Goal: Information Seeking & Learning: Learn about a topic

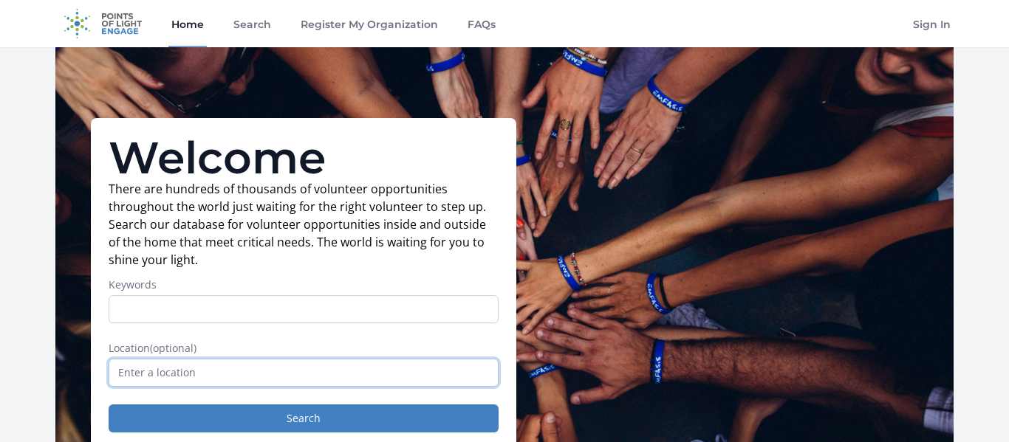
click at [341, 379] on input "text" at bounding box center [304, 373] width 390 height 28
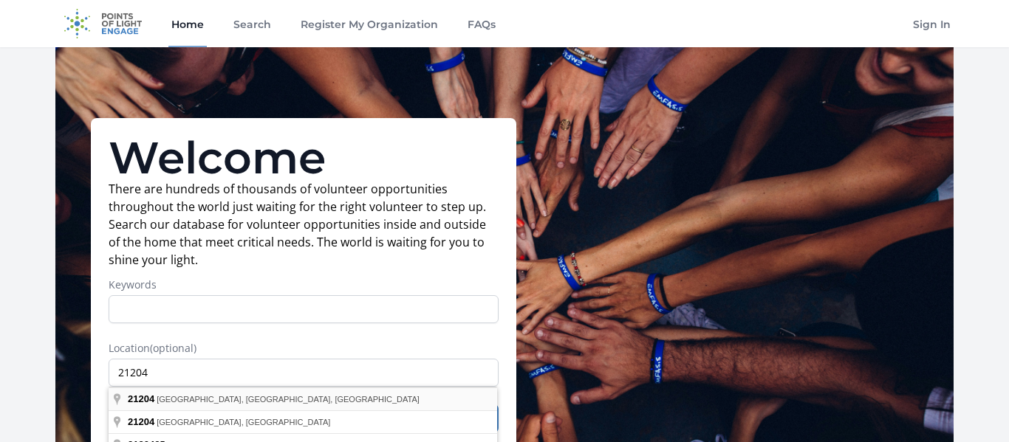
type input "[GEOGRAPHIC_DATA], [GEOGRAPHIC_DATA]"
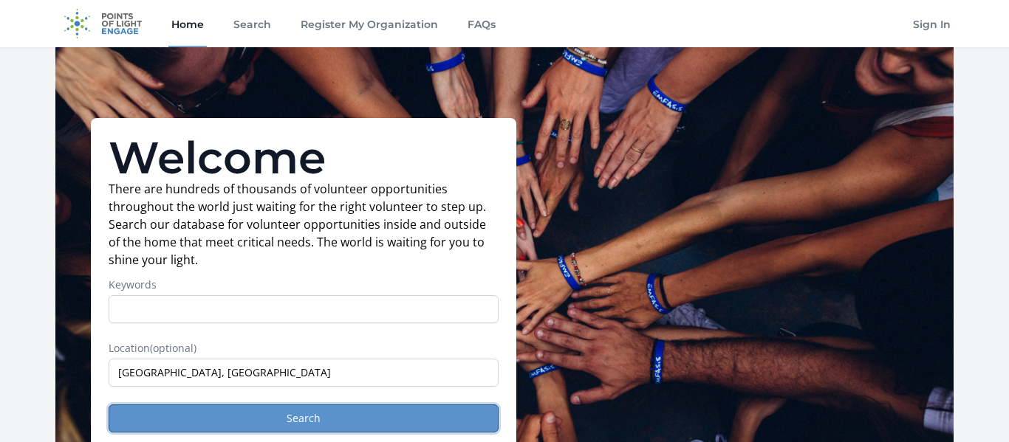
click at [218, 432] on button "Search" at bounding box center [304, 419] width 390 height 28
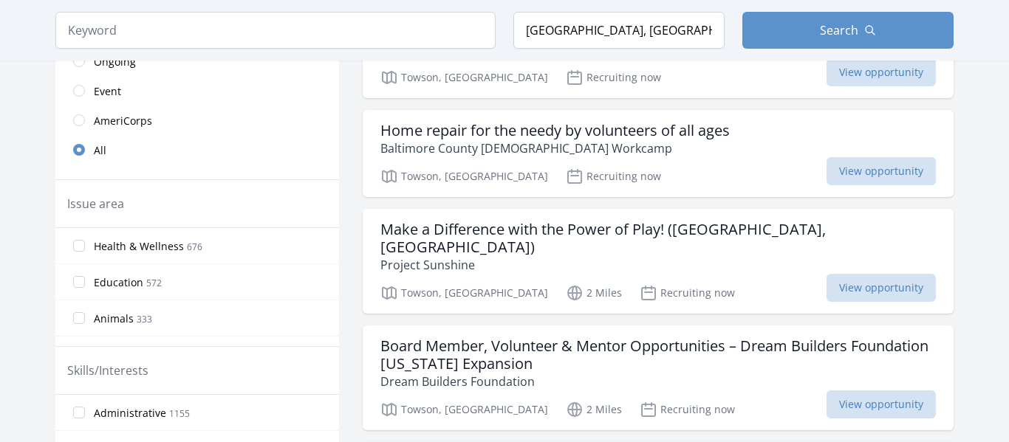
scroll to position [404, 0]
click at [861, 273] on span "View opportunity" at bounding box center [880, 287] width 109 height 28
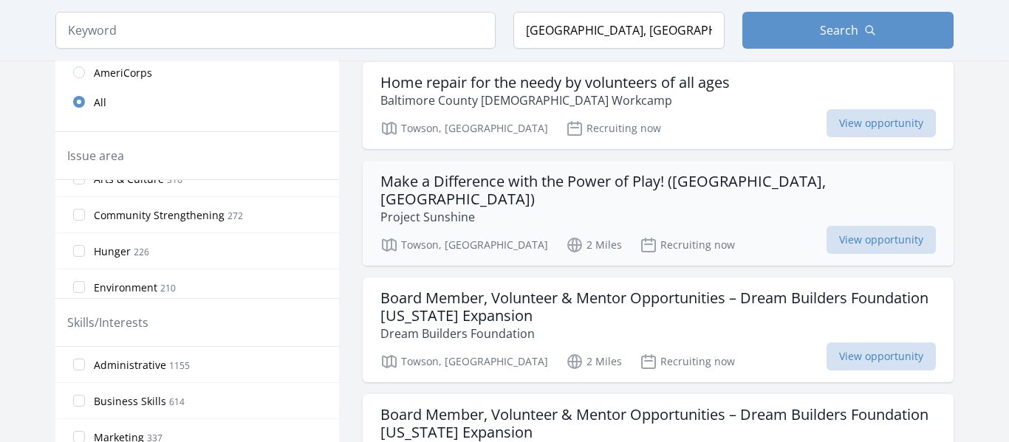
scroll to position [479, 0]
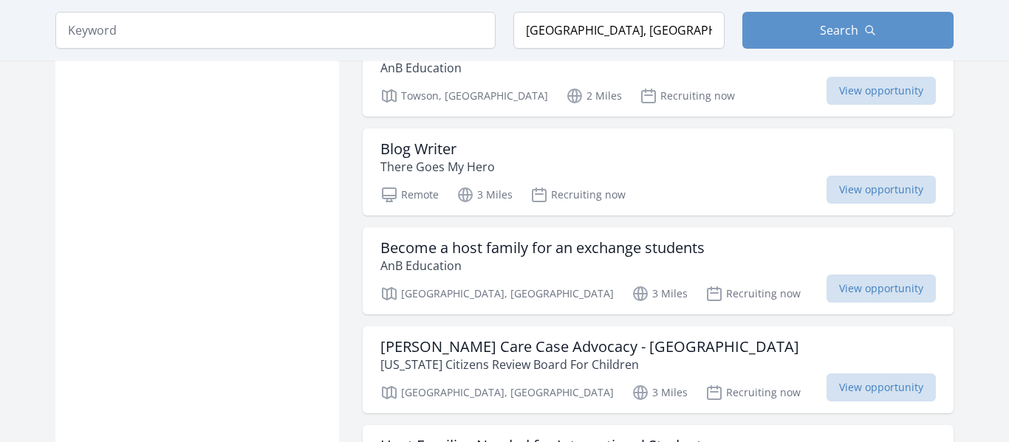
scroll to position [1558, 0]
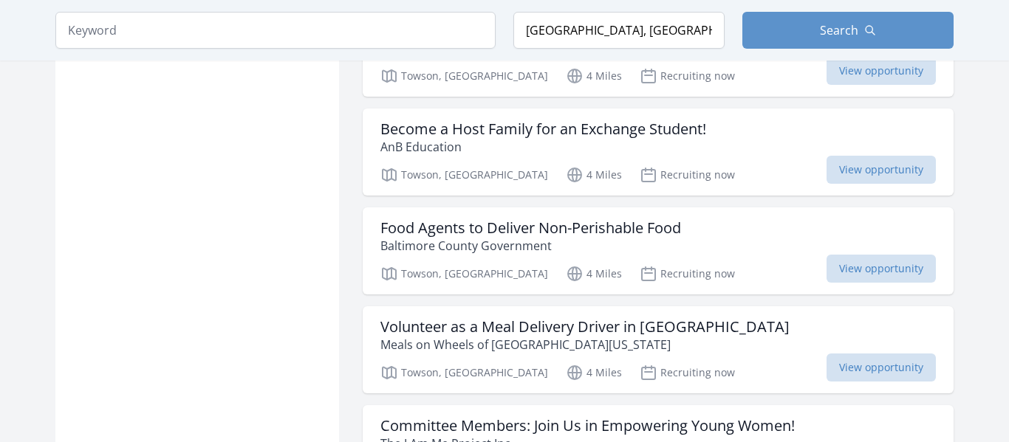
scroll to position [3142, 0]
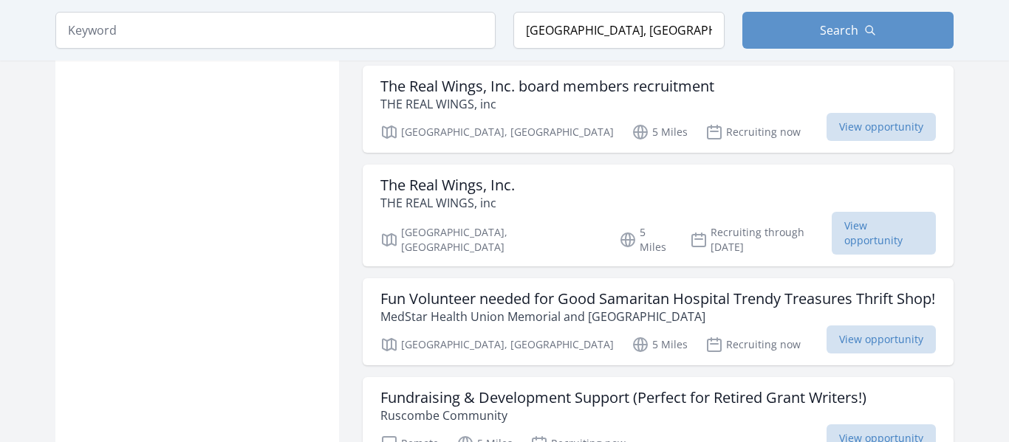
scroll to position [4623, 0]
click at [482, 291] on h3 "Fun Volunteer needed for Good Samaritan Hospital Trendy Treasures Thrift Shop!" at bounding box center [657, 300] width 555 height 18
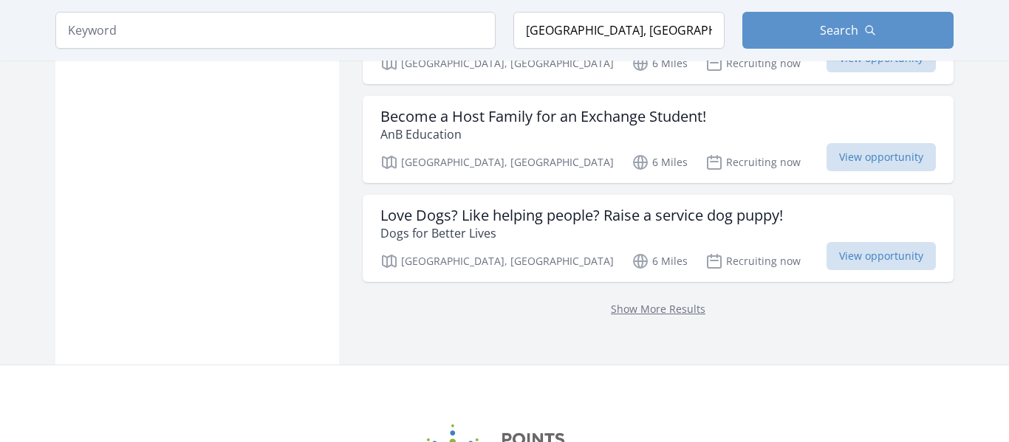
scroll to position [6092, 0]
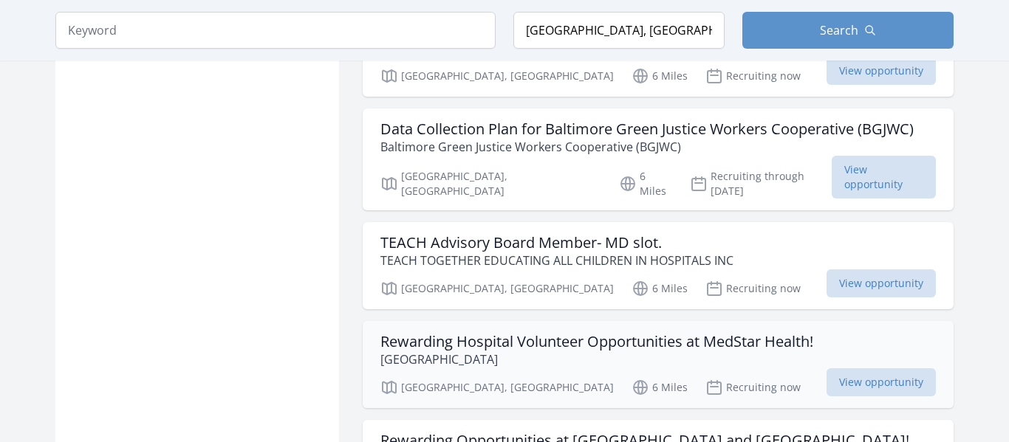
scroll to position [7985, 0]
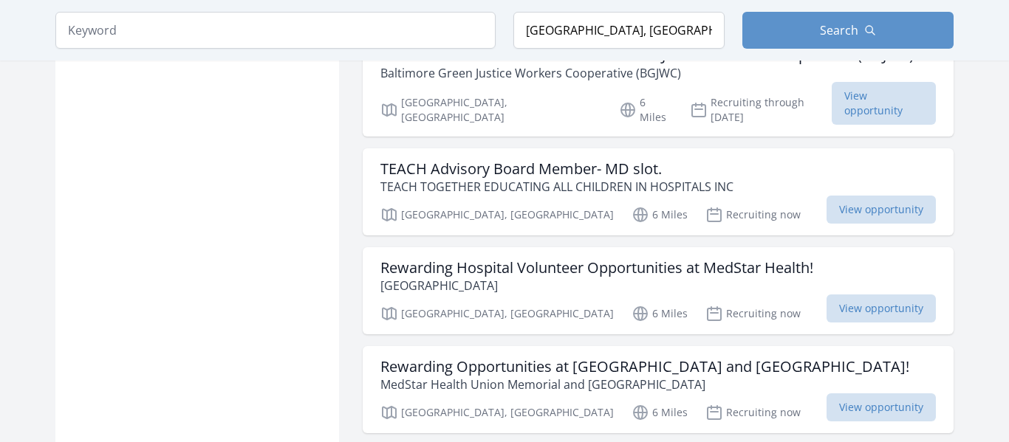
scroll to position [8041, 0]
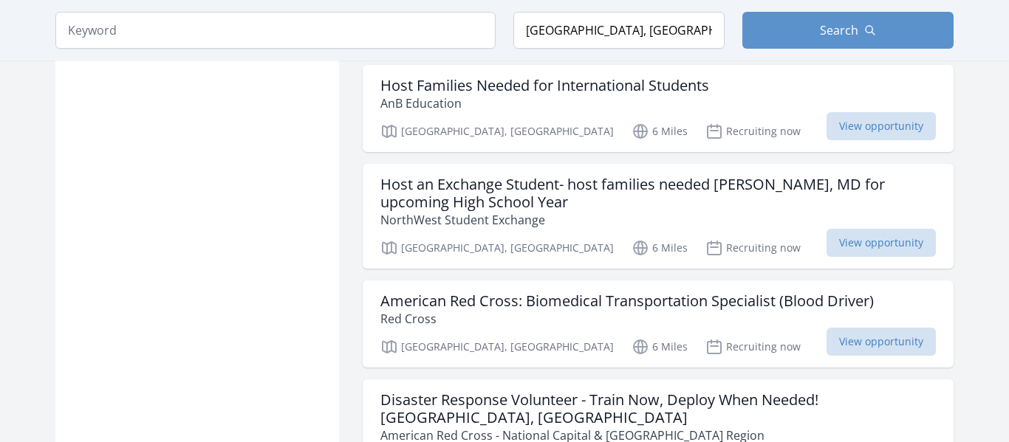
scroll to position [8426, 0]
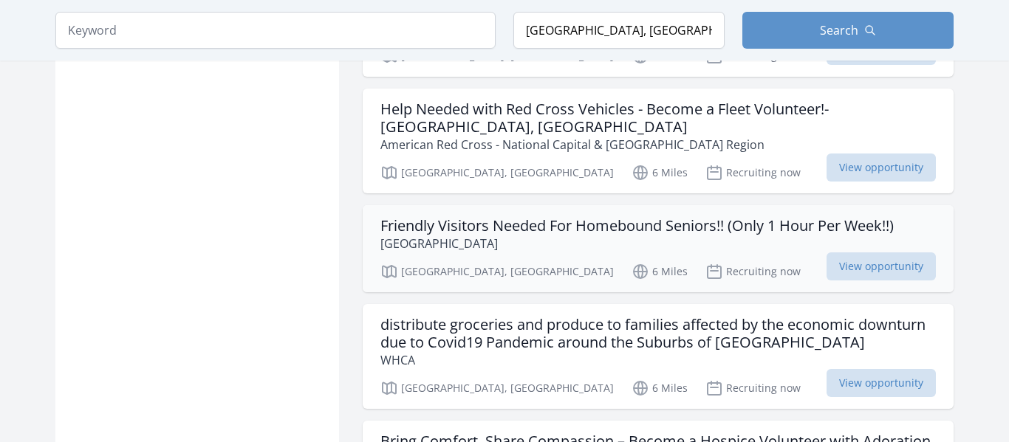
scroll to position [8829, 0]
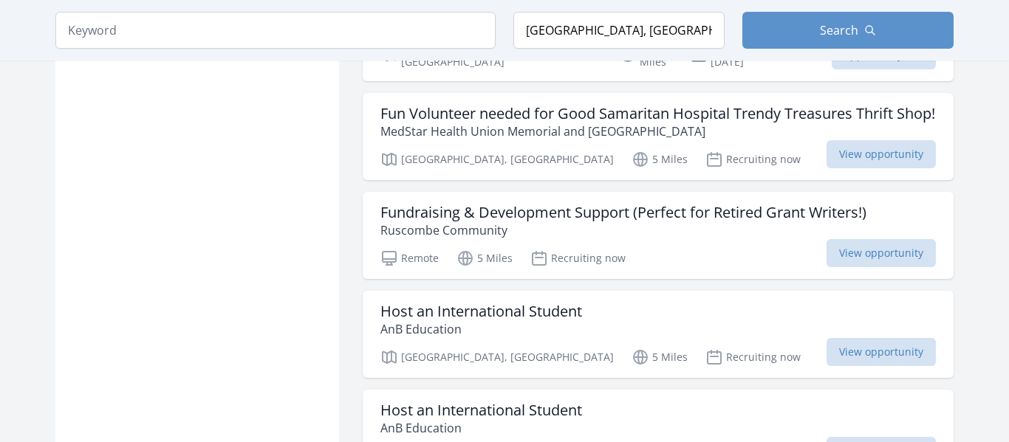
scroll to position [3992, 0]
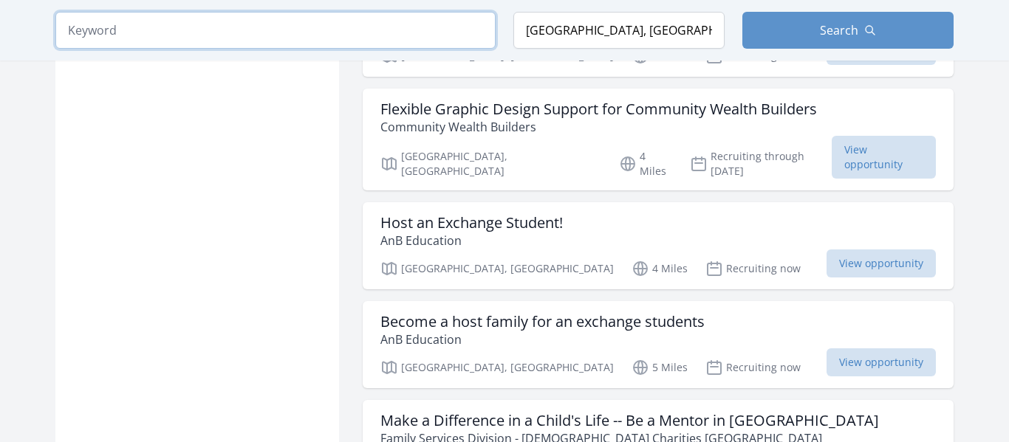
click at [422, 41] on input "search" at bounding box center [275, 30] width 440 height 37
type input "service learning"
click button "submit" at bounding box center [0, 0] width 0 height 0
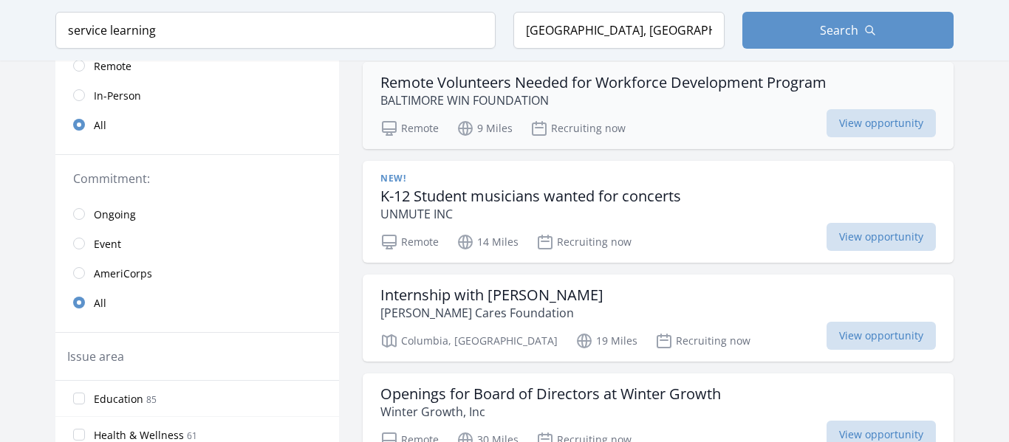
scroll to position [281, 0]
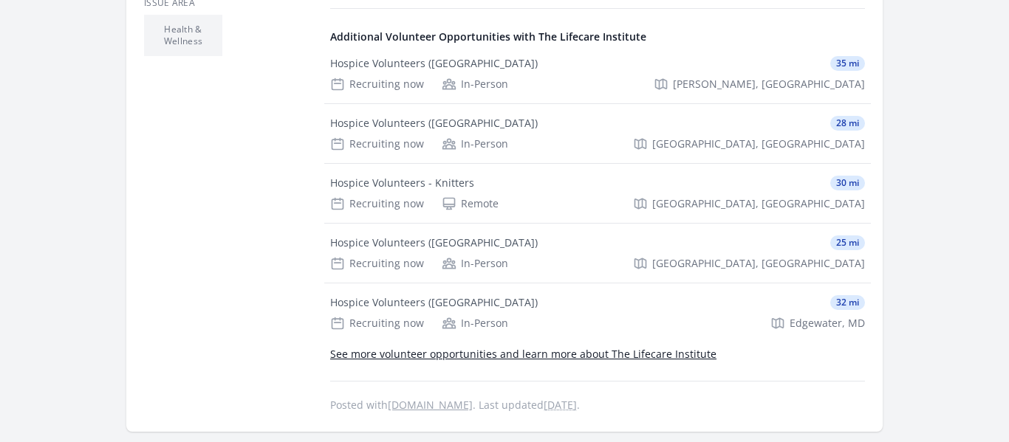
scroll to position [628, 0]
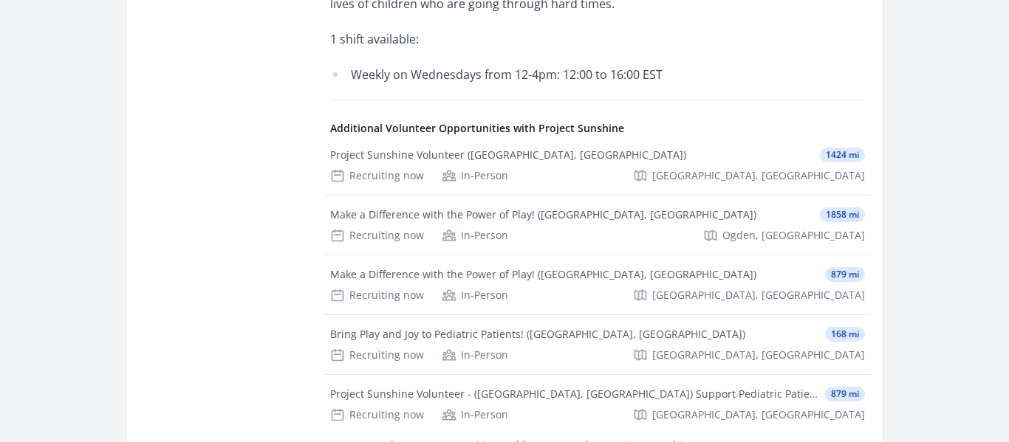
scroll to position [1589, 0]
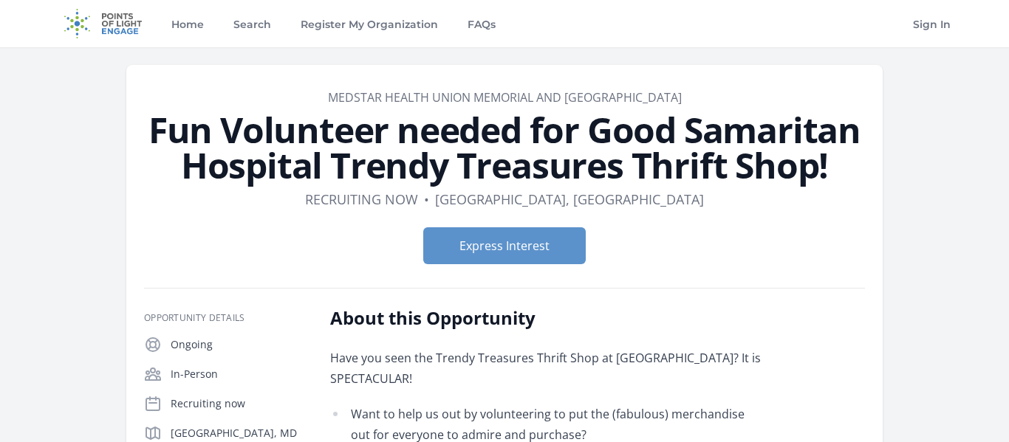
click at [328, 178] on h1 "Fun Volunteer needed for Good Samaritan Hospital Trendy Treasures Thrift Shop!" at bounding box center [504, 147] width 721 height 71
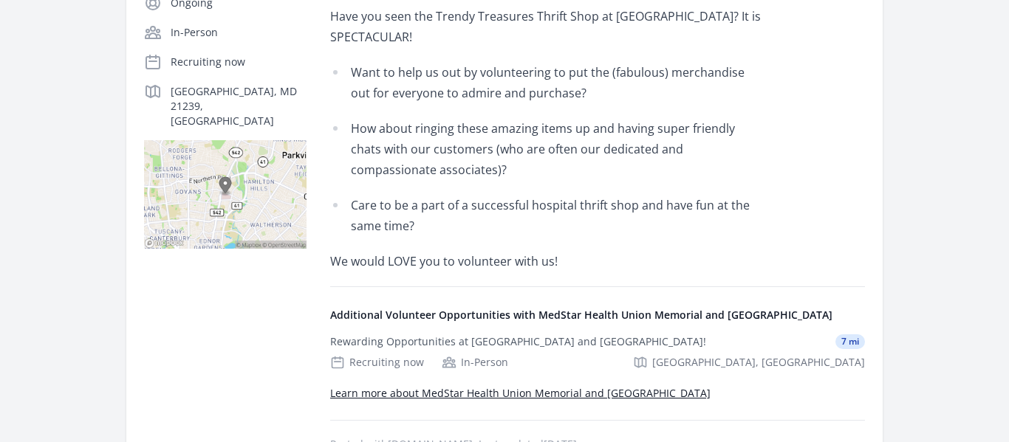
scroll to position [344, 0]
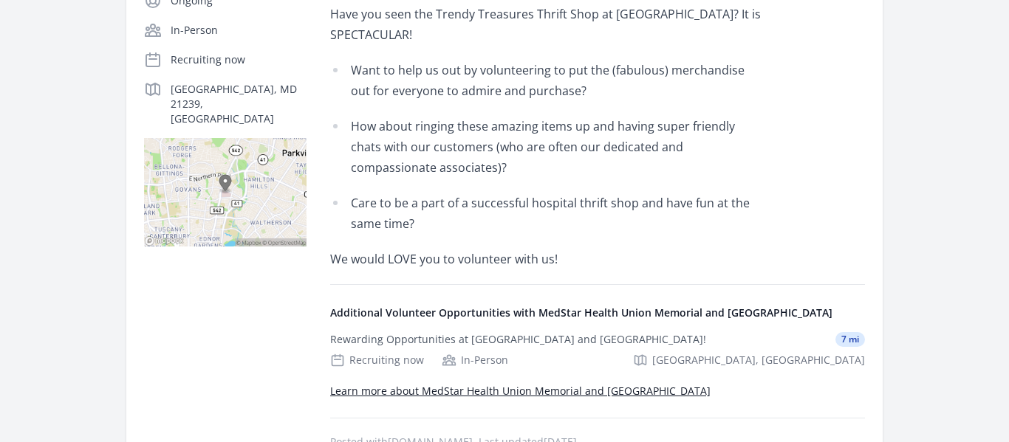
click at [434, 80] on li "Want to help us out by volunteering to put the (fabulous) merchandise out for e…" at bounding box center [546, 80] width 432 height 41
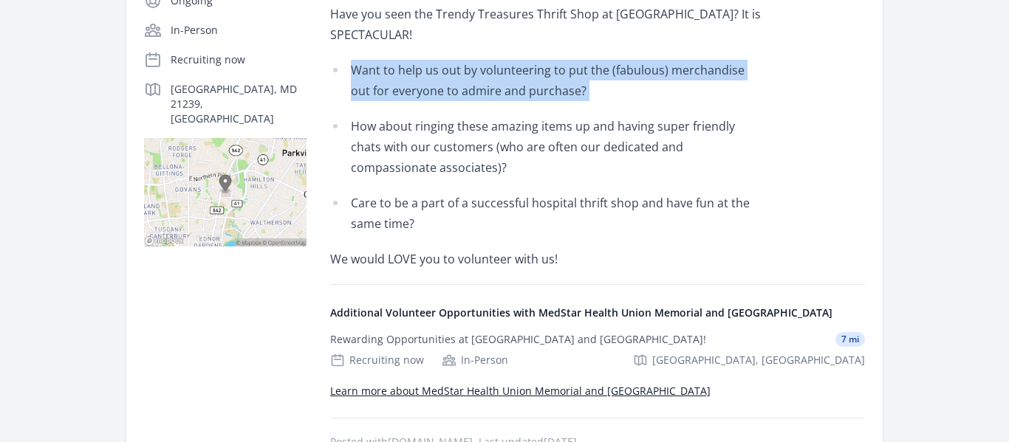
click at [434, 80] on li "Want to help us out by volunteering to put the (fabulous) merchandise out for e…" at bounding box center [546, 80] width 432 height 41
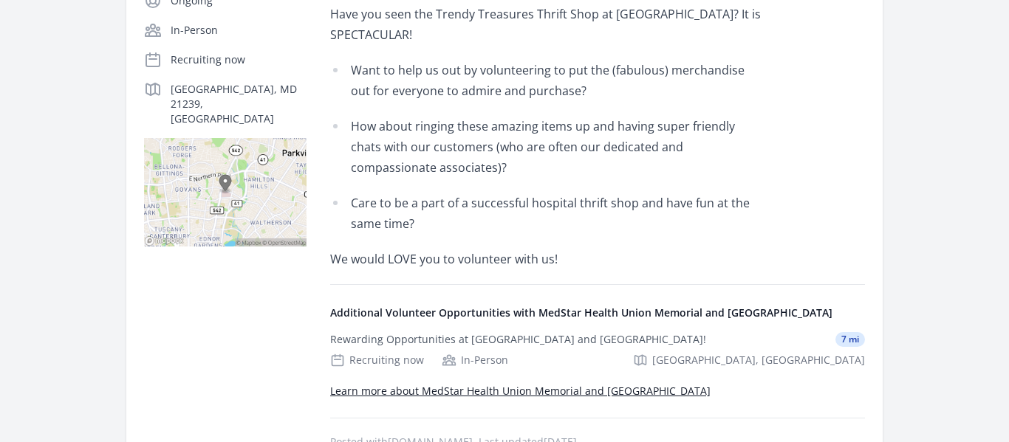
click at [434, 80] on li "Want to help us out by volunteering to put the (fabulous) merchandise out for e…" at bounding box center [546, 80] width 432 height 41
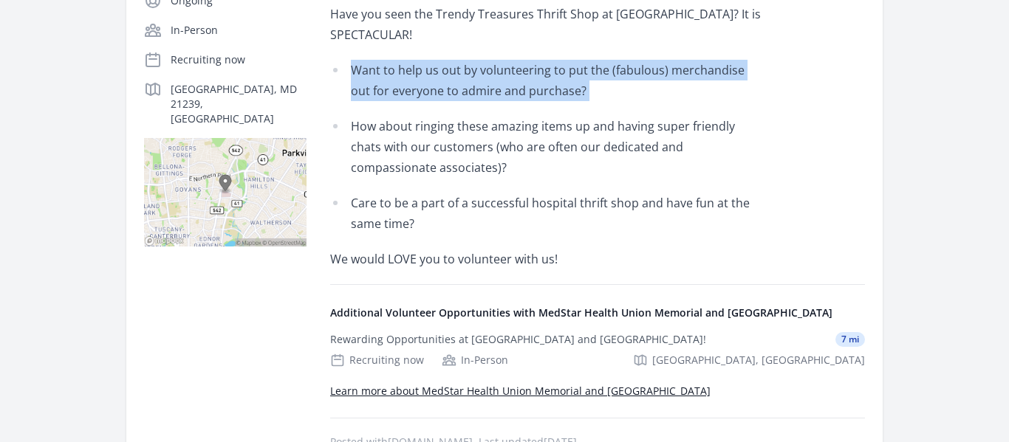
click at [434, 80] on li "Want to help us out by volunteering to put the (fabulous) merchandise out for e…" at bounding box center [546, 80] width 432 height 41
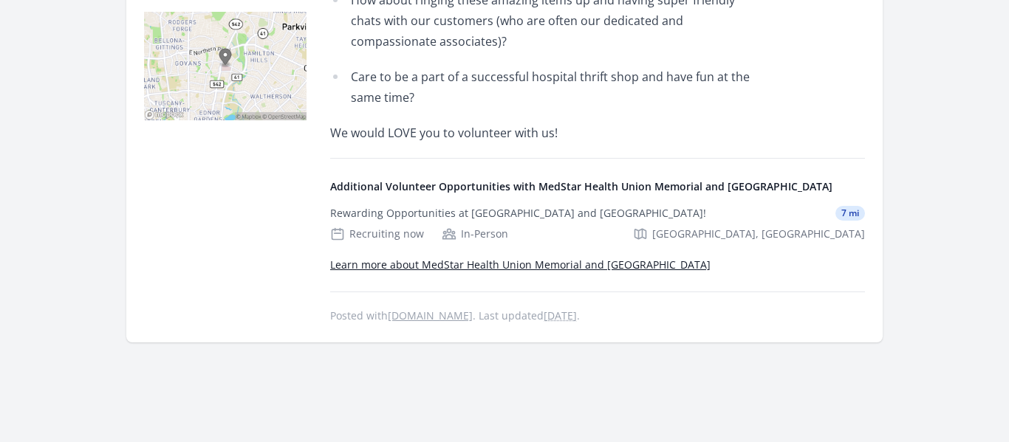
scroll to position [477, 0]
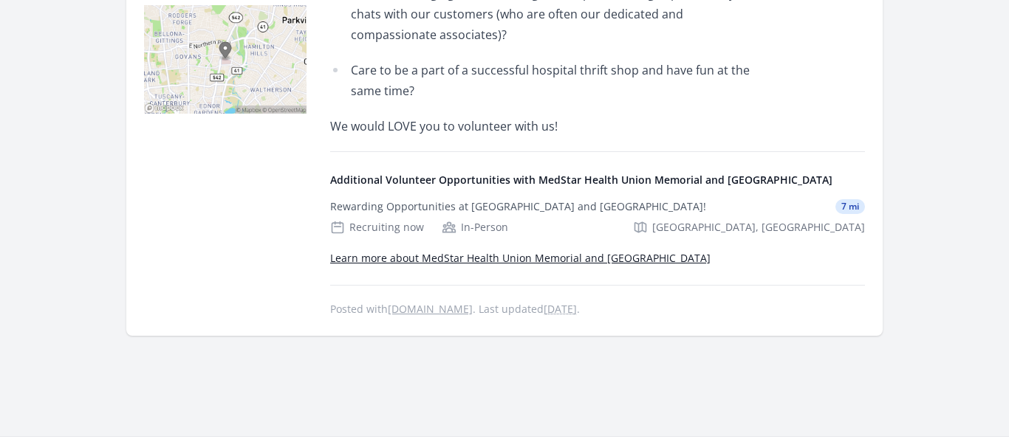
click at [405, 184] on h4 "Additional Volunteer Opportunities with MedStar Health Union Memorial and Good …" at bounding box center [597, 180] width 535 height 15
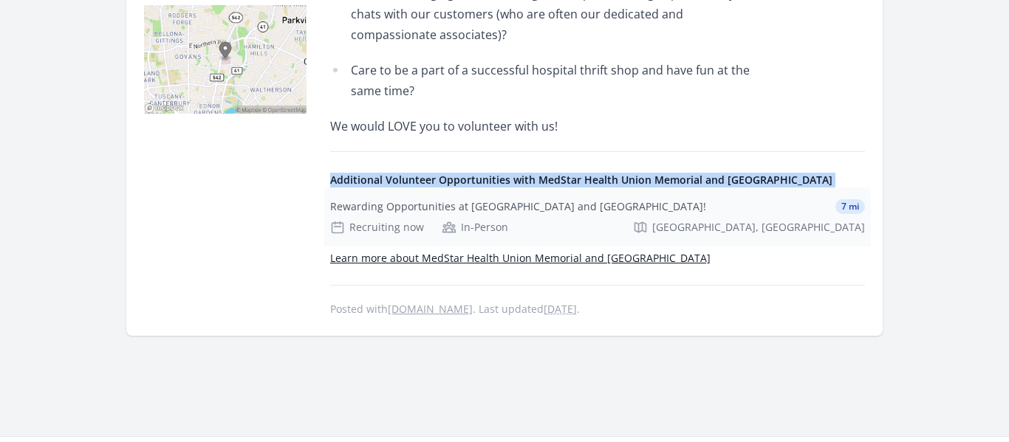
click at [395, 227] on div "Recruiting now" at bounding box center [377, 227] width 94 height 15
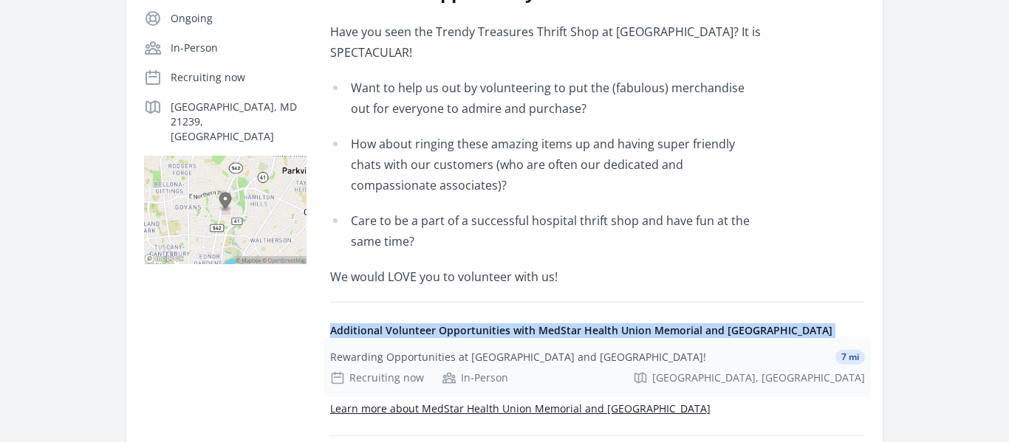
scroll to position [344, 0]
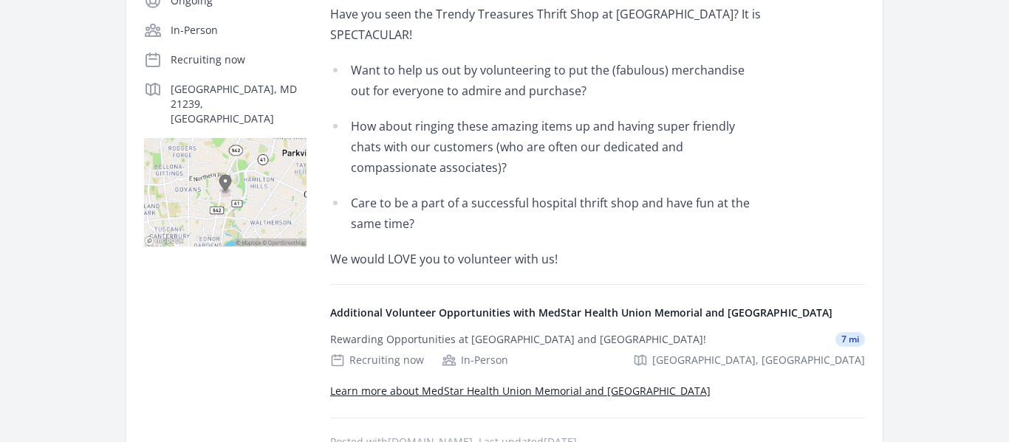
click at [369, 212] on li "Care to be a part of a successful hospital thrift shop and have fun at the same…" at bounding box center [546, 213] width 432 height 41
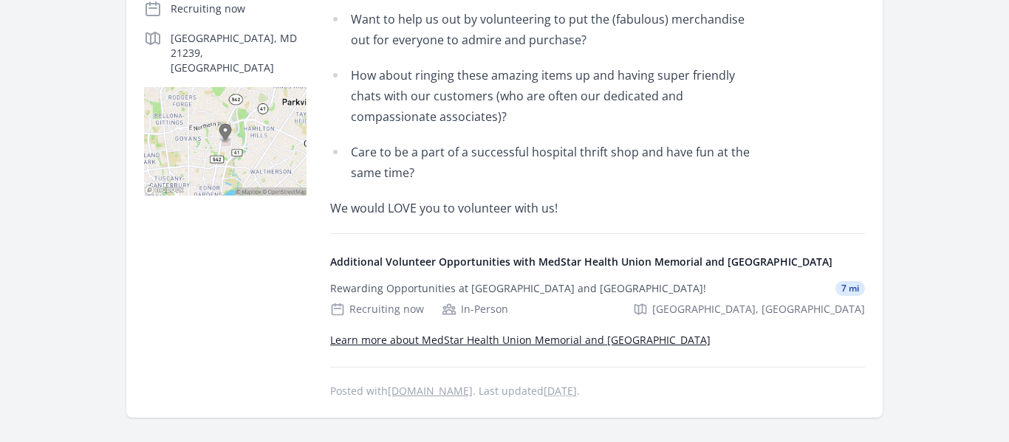
scroll to position [397, 0]
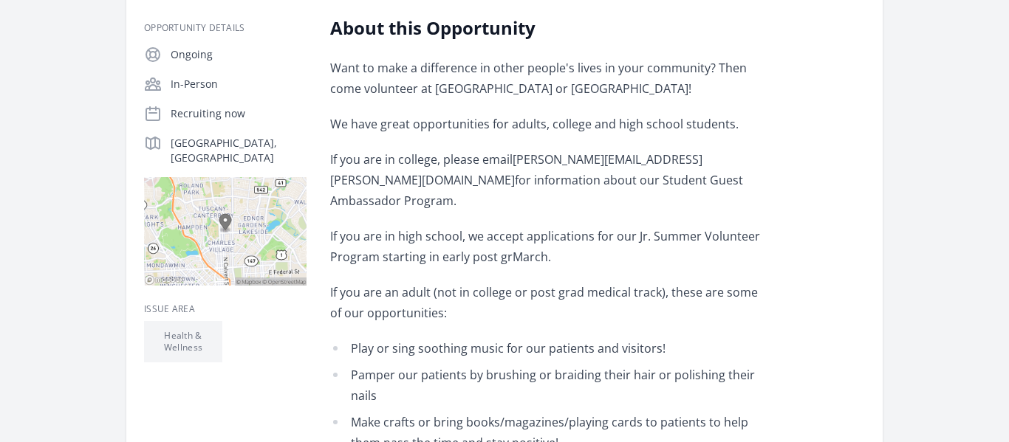
scroll to position [327, 0]
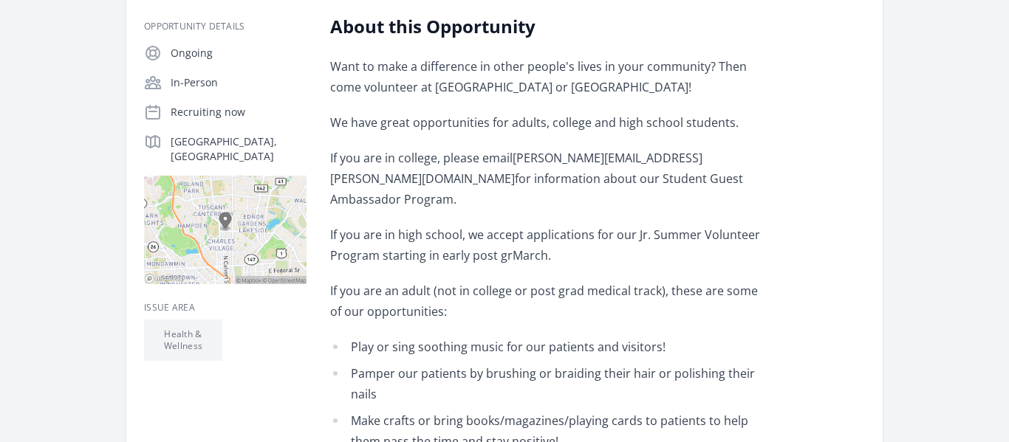
click at [395, 227] on p "If you are in high school, we accept applications for our Jr. Summer Volunteer …" at bounding box center [546, 245] width 432 height 41
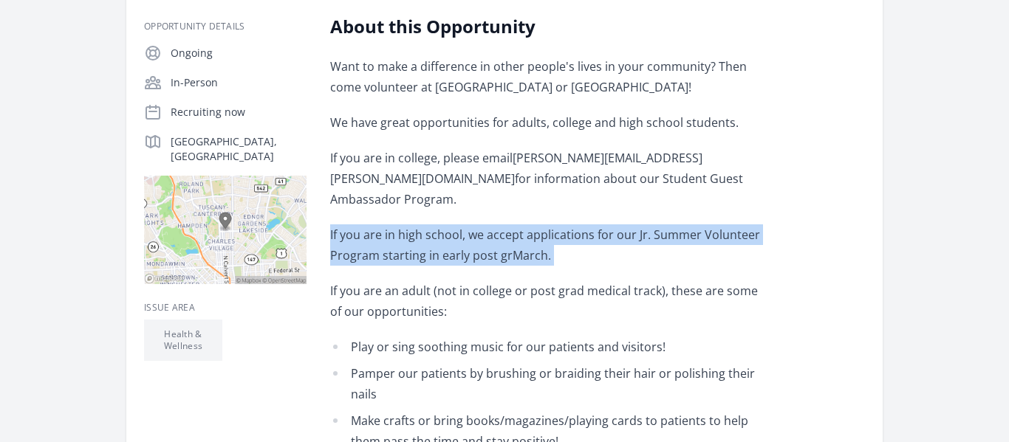
click at [395, 227] on p "If you are in high school, we accept applications for our Jr. Summer Volunteer …" at bounding box center [546, 245] width 432 height 41
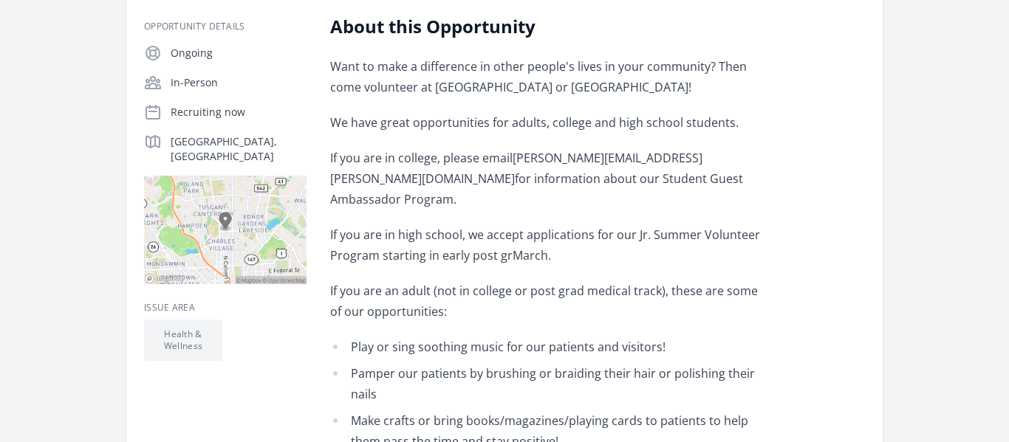
click at [395, 227] on p "If you are in high school, we accept applications for our Jr. Summer Volunteer …" at bounding box center [546, 245] width 432 height 41
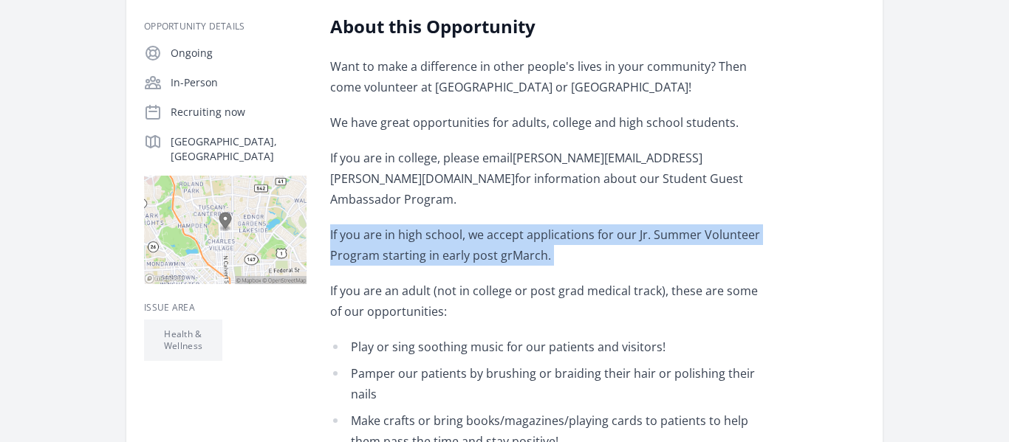
click at [395, 227] on p "If you are in high school, we accept applications for our Jr. Summer Volunteer …" at bounding box center [546, 245] width 432 height 41
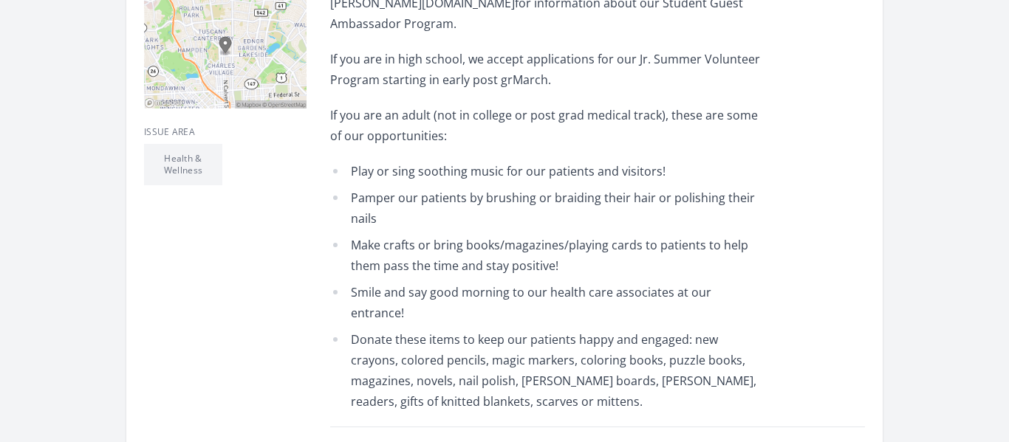
scroll to position [509, 0]
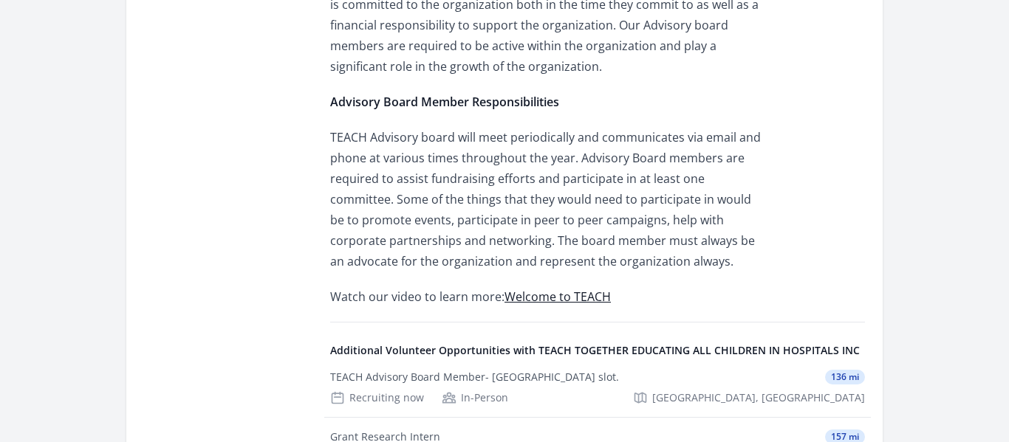
scroll to position [1189, 0]
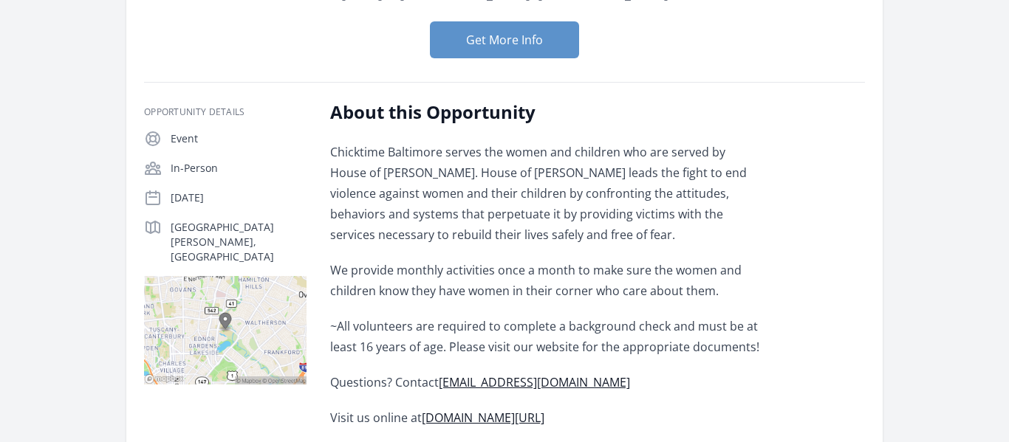
scroll to position [205, 0]
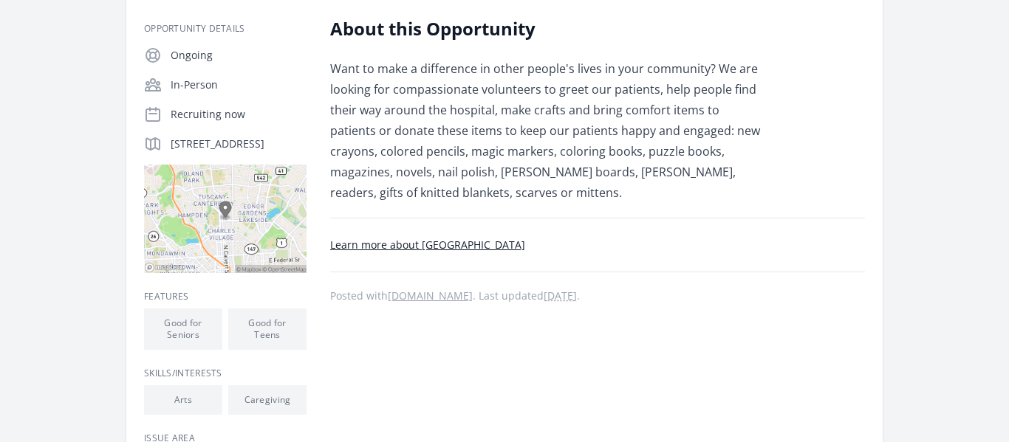
scroll to position [289, 0]
click at [501, 246] on link "Learn more about Union Memorial Hospital" at bounding box center [427, 246] width 195 height 14
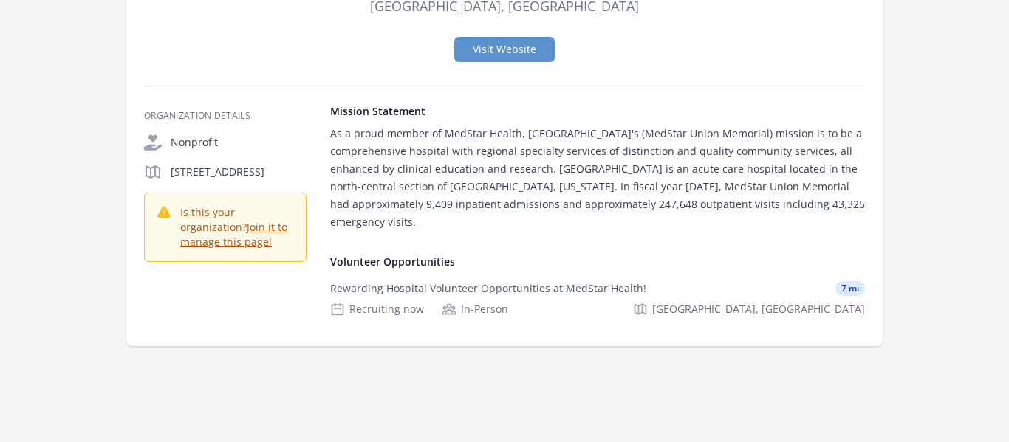
scroll to position [137, 0]
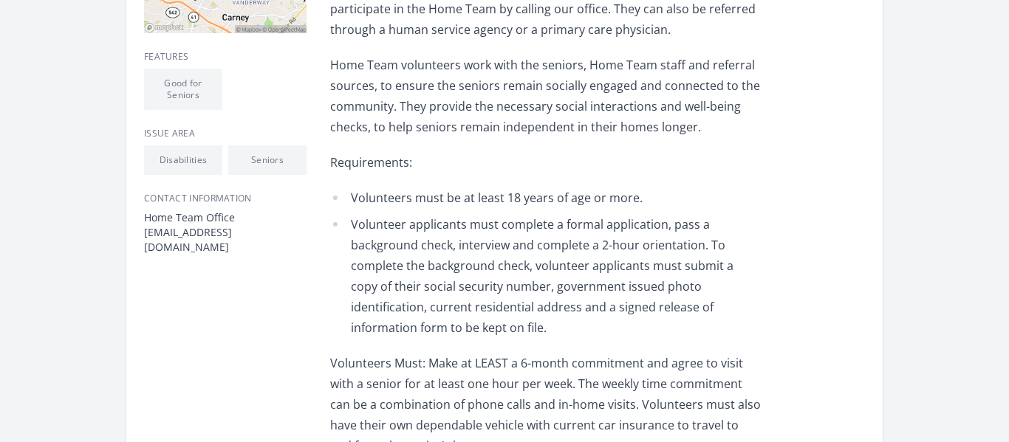
scroll to position [533, 0]
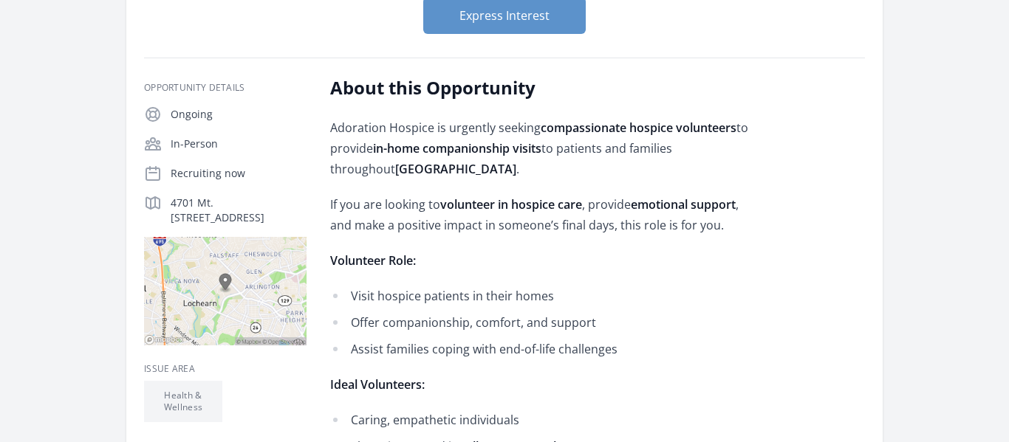
scroll to position [190, 0]
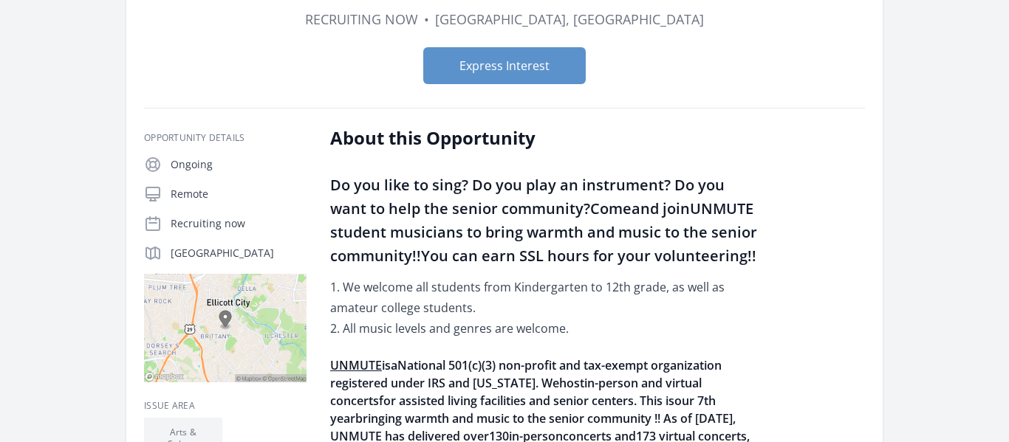
scroll to position [179, 0]
click at [640, 238] on strong "UNMUTE student musicians to bring warmth and music to the senior community!!You…" at bounding box center [543, 232] width 427 height 67
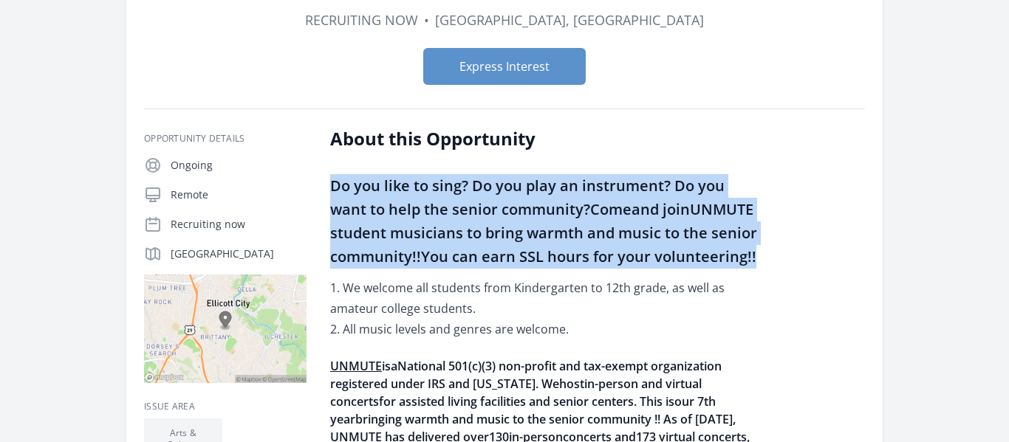
click at [640, 238] on strong "UNMUTE student musicians to bring warmth and music to the senior community!!You…" at bounding box center [543, 232] width 427 height 67
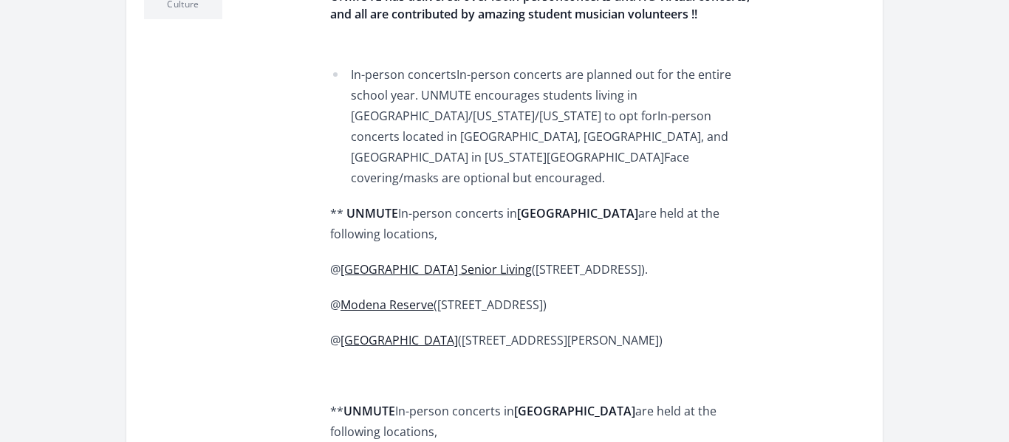
scroll to position [623, 0]
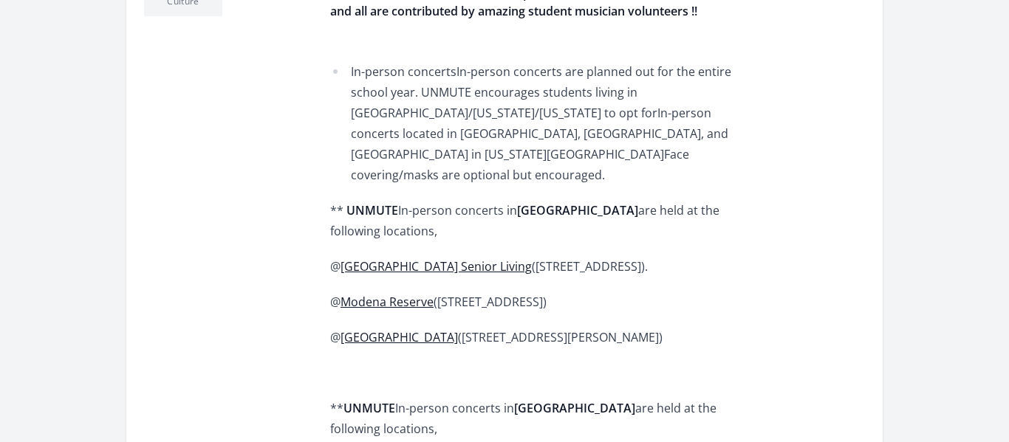
click at [547, 202] on strong "Montgomery County" at bounding box center [577, 210] width 121 height 16
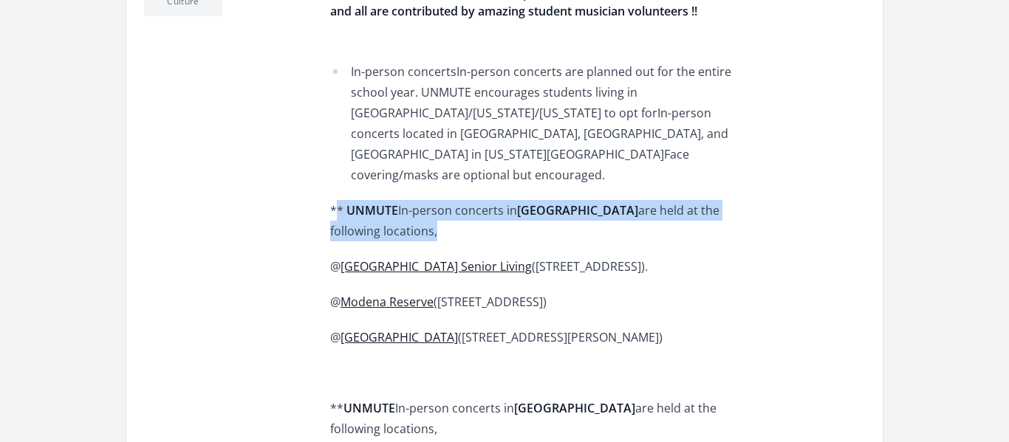
click at [547, 202] on strong "Montgomery County" at bounding box center [577, 210] width 121 height 16
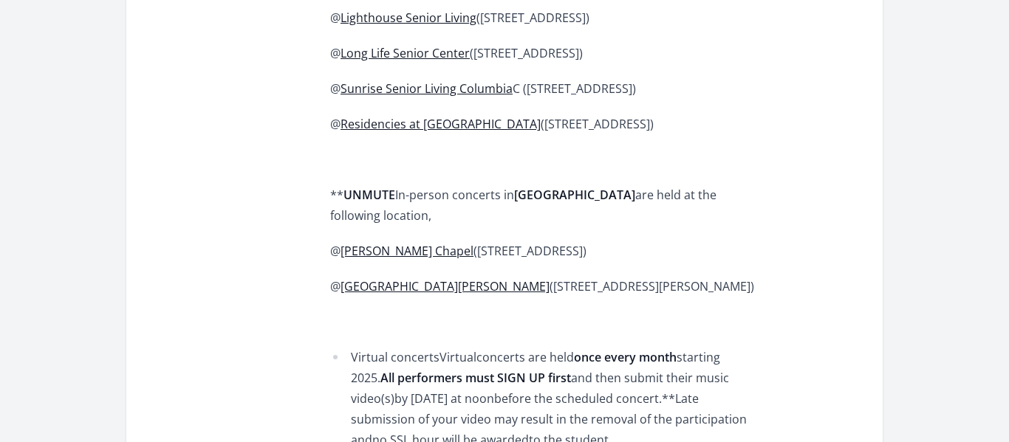
scroll to position [1078, 0]
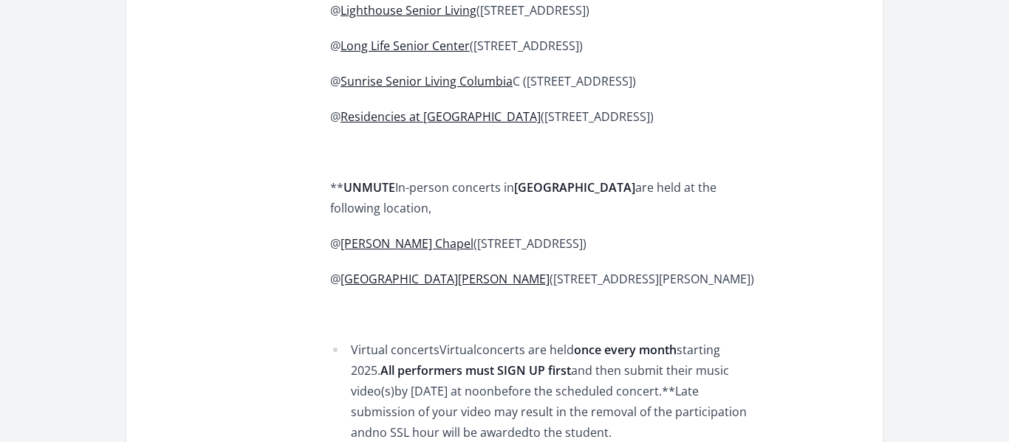
click at [539, 196] on strong "Baltimore County" at bounding box center [574, 187] width 121 height 16
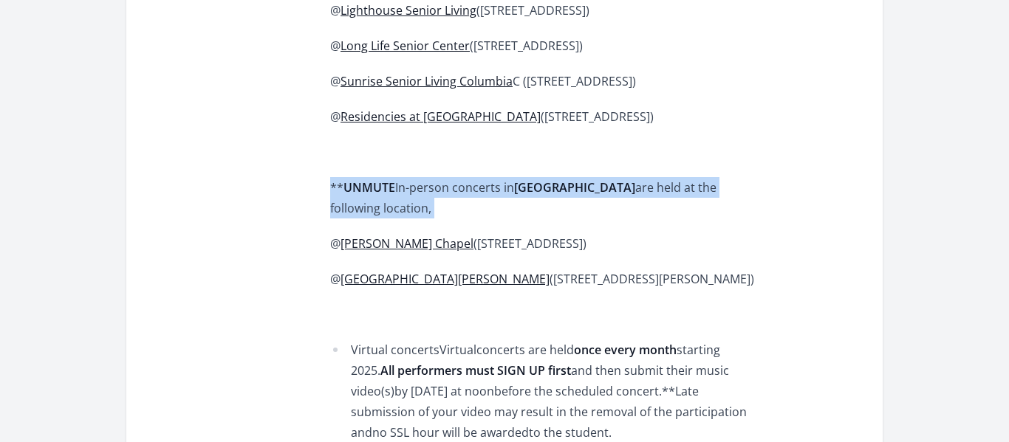
click at [539, 196] on strong "Baltimore County" at bounding box center [574, 187] width 121 height 16
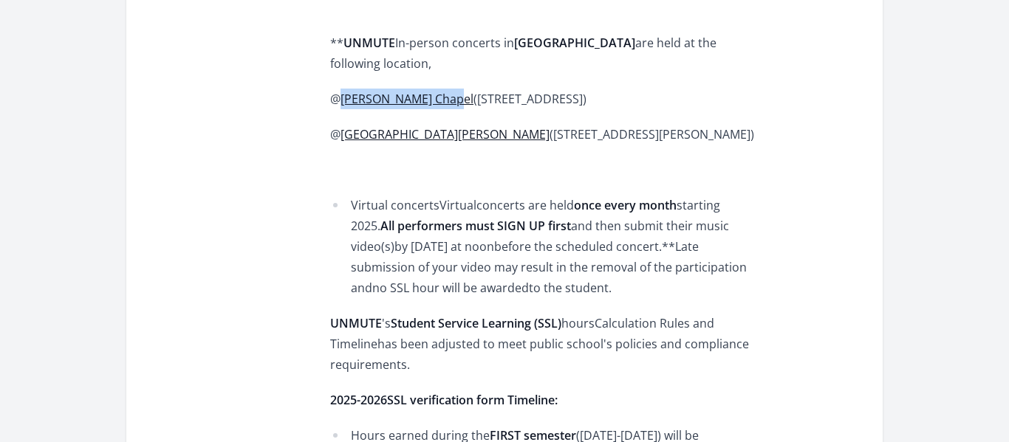
scroll to position [1217, 0]
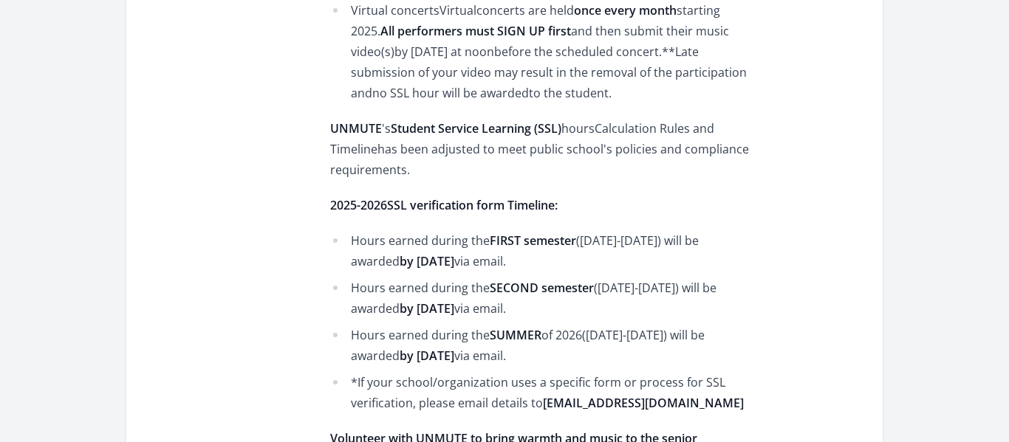
scroll to position [1423, 0]
